Goal: Use online tool/utility

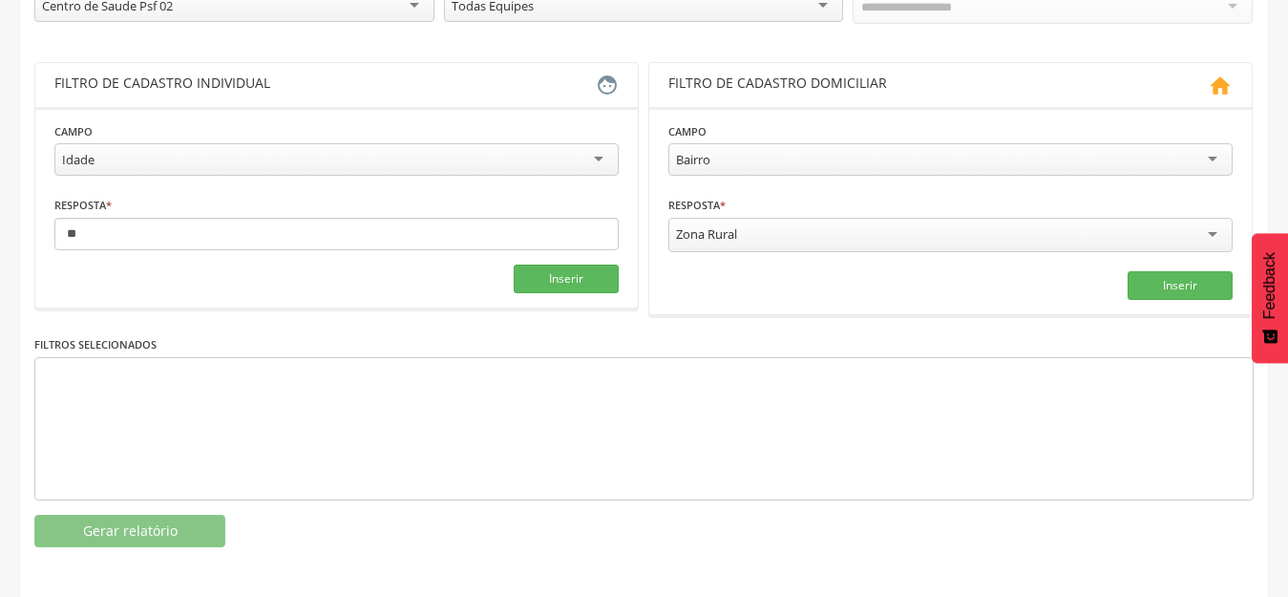
scroll to position [303, 0]
click at [89, 151] on div "Idade" at bounding box center [78, 159] width 32 height 17
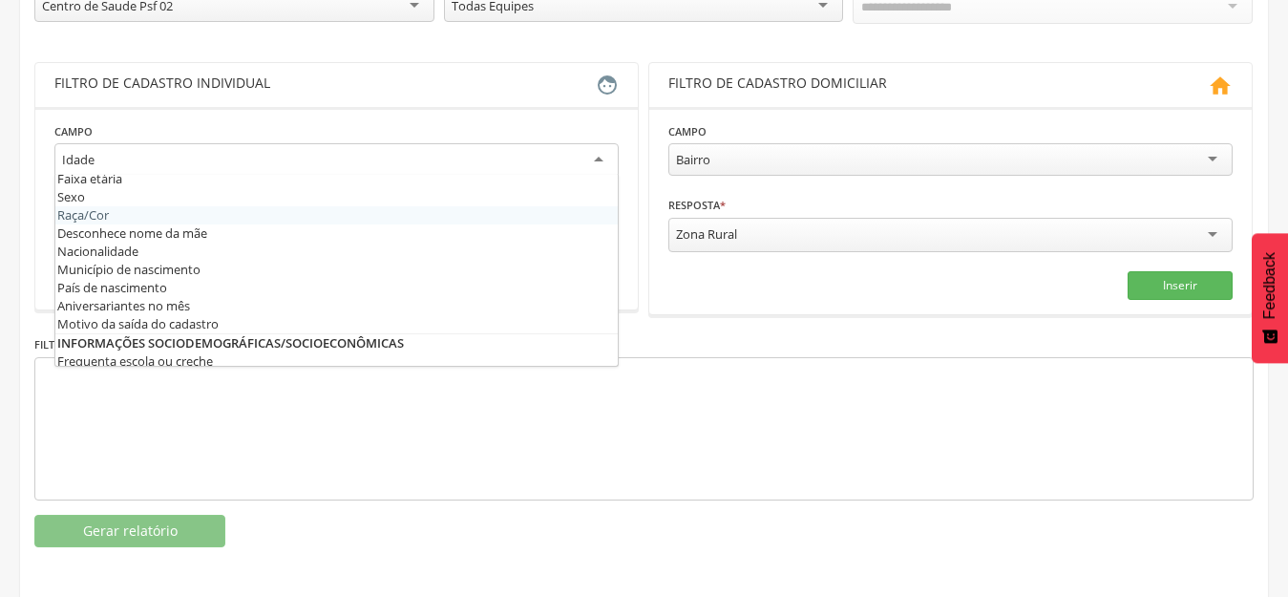
scroll to position [0, 0]
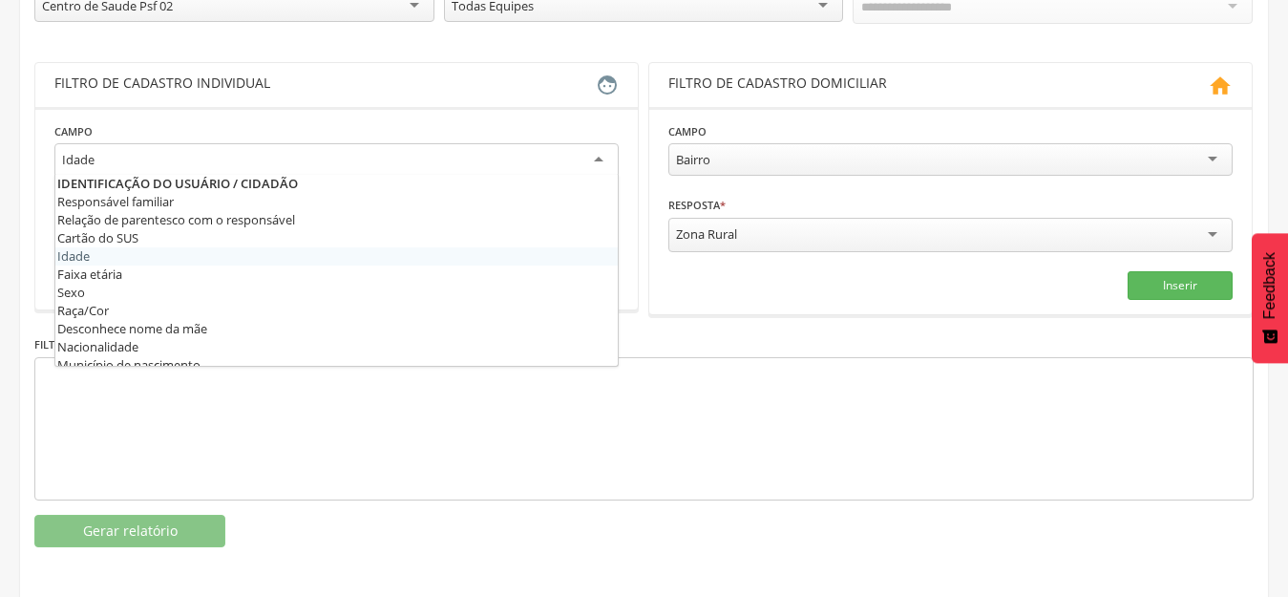
click at [98, 259] on fieldset "Campo ***** Idade Responsável familiar Relação de parentesco com o responsável …" at bounding box center [336, 208] width 564 height 174
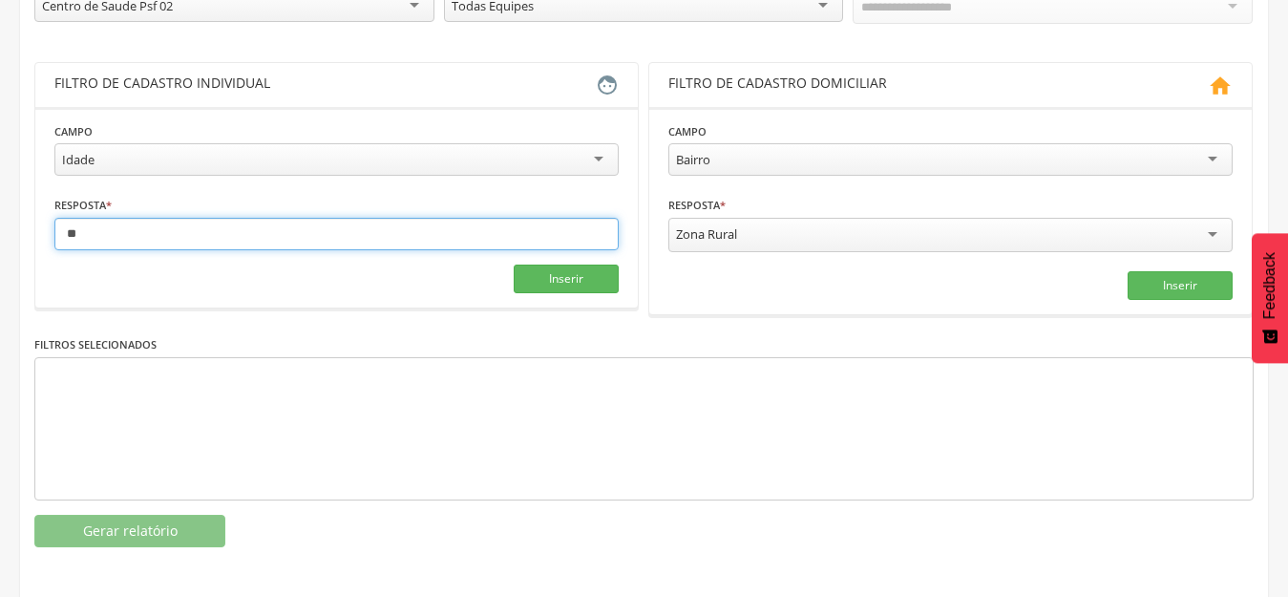
click at [126, 234] on input "**" at bounding box center [336, 234] width 564 height 32
type input "*"
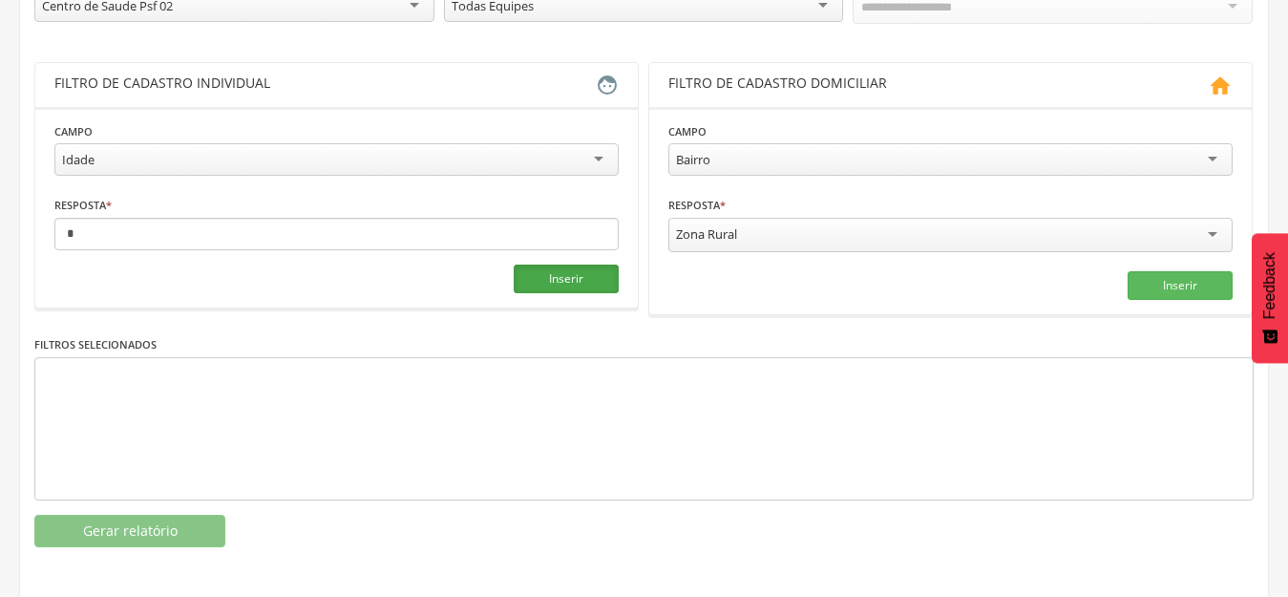
click at [594, 273] on button "Inserir" at bounding box center [566, 279] width 105 height 29
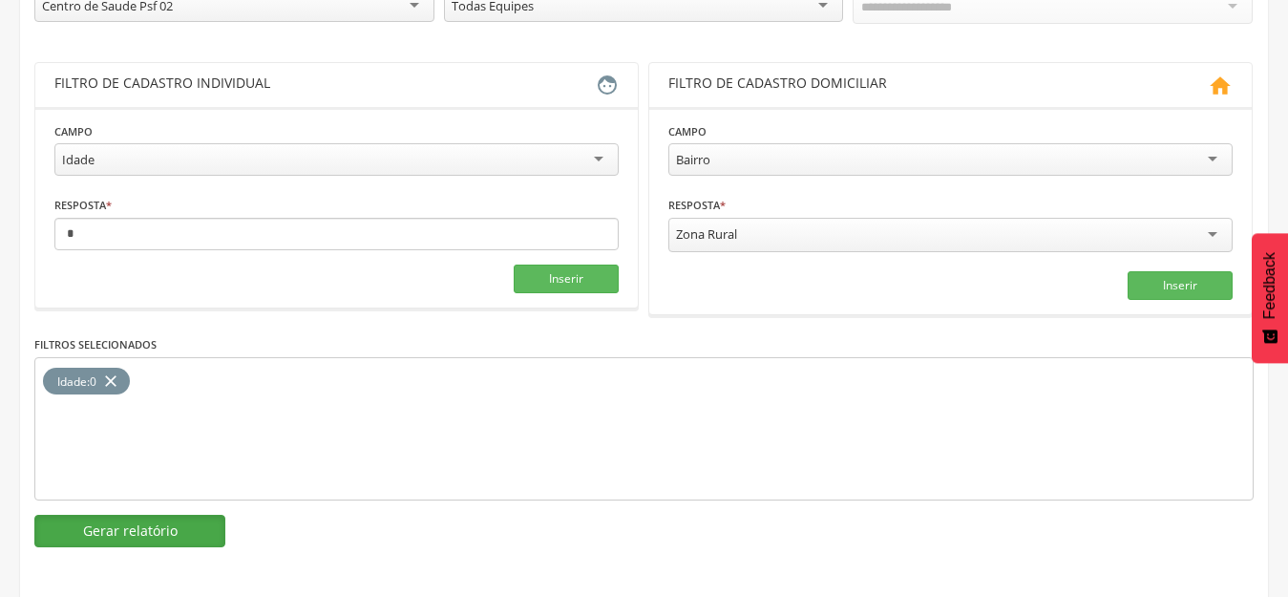
click at [179, 534] on button "Gerar relatório" at bounding box center [129, 531] width 191 height 32
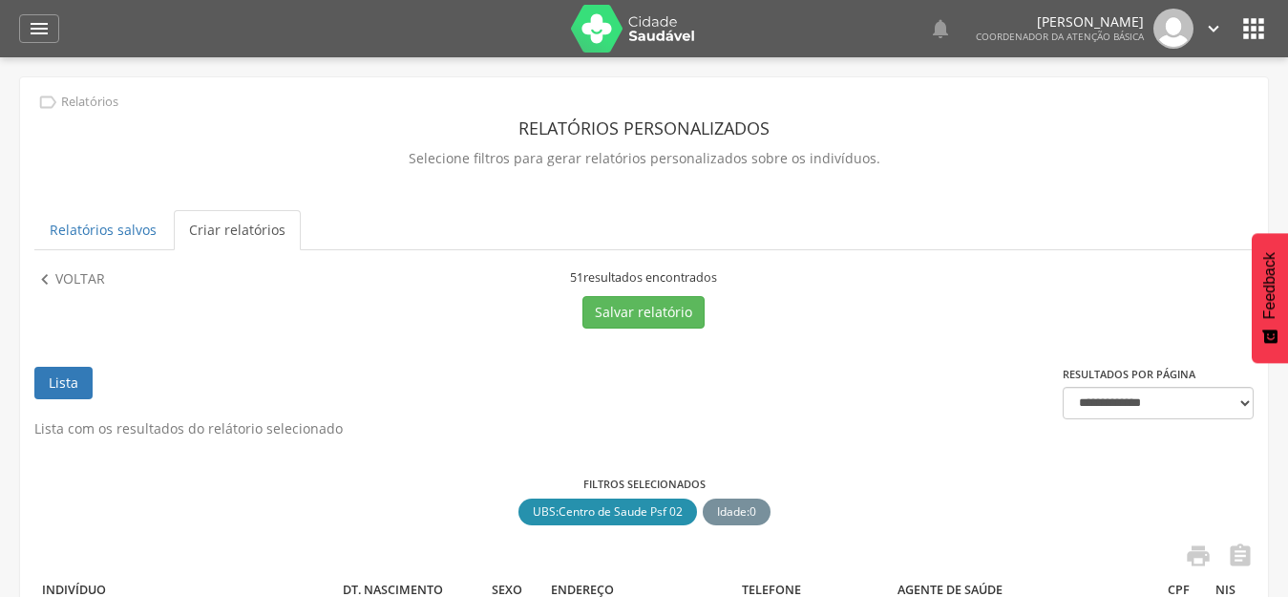
click at [640, 41] on img at bounding box center [633, 29] width 124 height 48
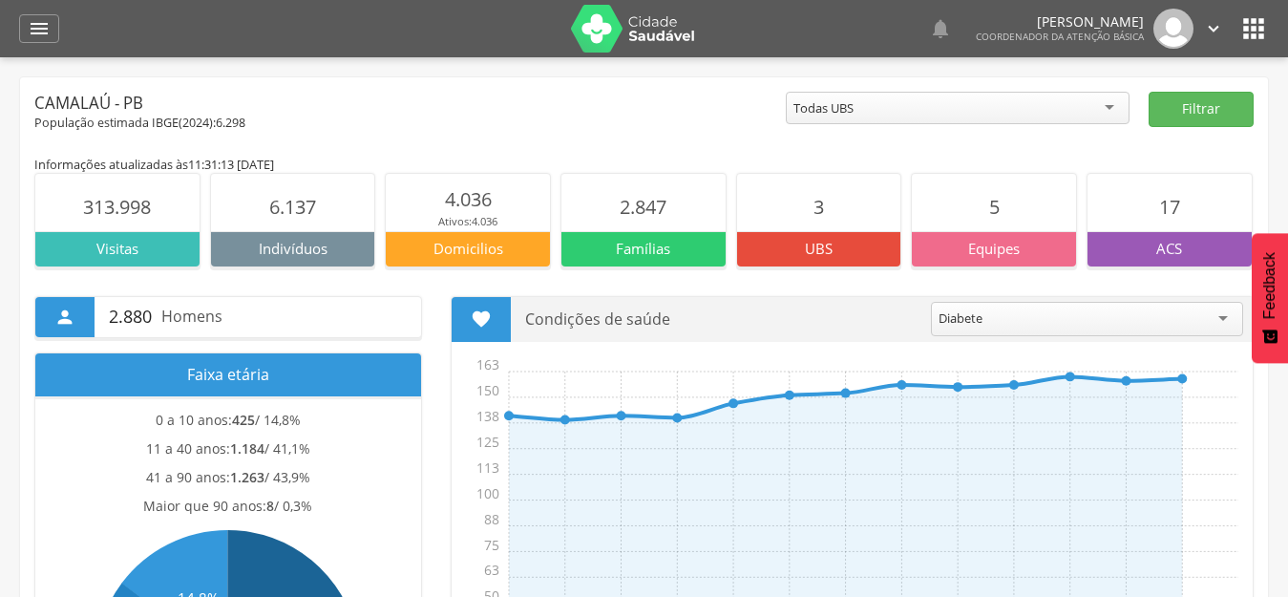
click at [1256, 31] on icon "" at bounding box center [1254, 28] width 31 height 31
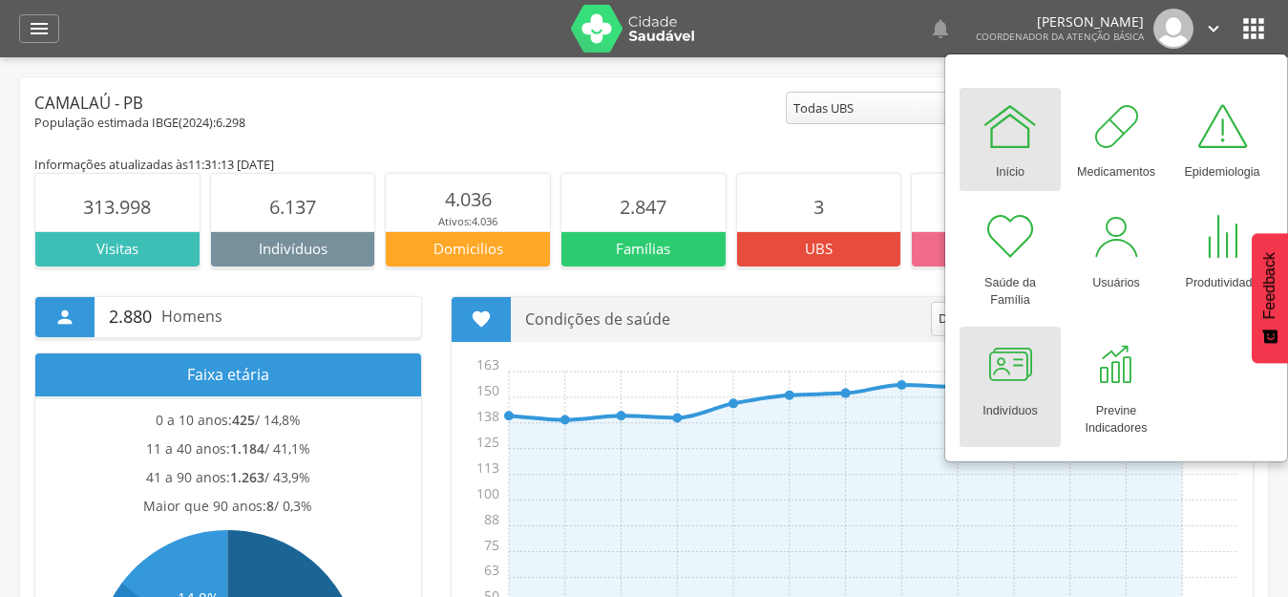
click at [1007, 388] on div at bounding box center [1010, 364] width 57 height 57
